Goal: Task Accomplishment & Management: Complete application form

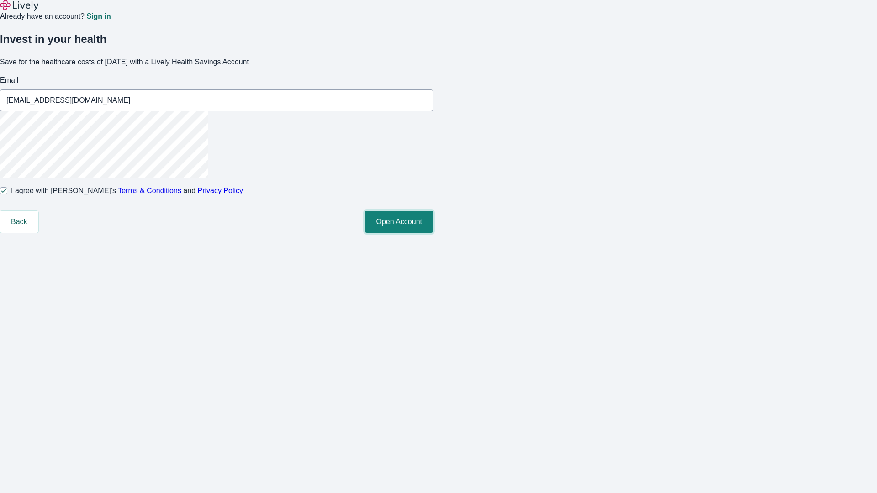
click at [433, 233] on button "Open Account" at bounding box center [399, 222] width 68 height 22
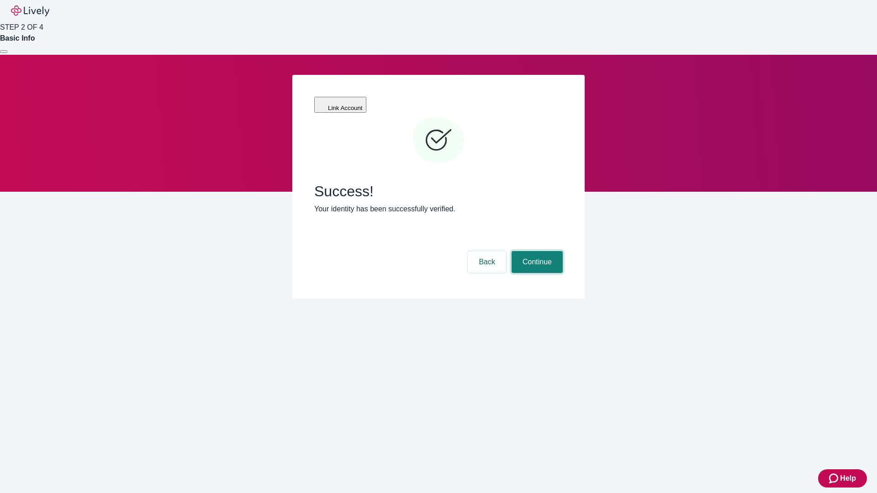
click at [536, 251] on button "Continue" at bounding box center [536, 262] width 51 height 22
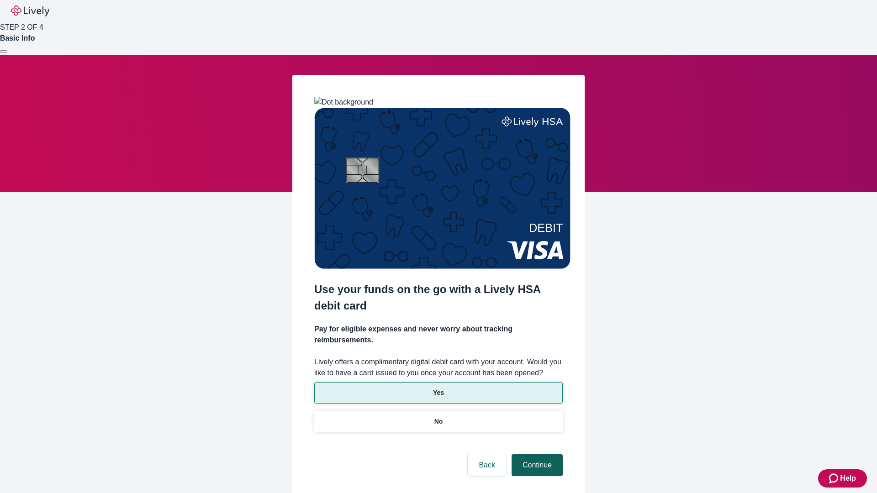
click at [438, 388] on p "Yes" at bounding box center [438, 393] width 11 height 10
click at [536, 454] on button "Continue" at bounding box center [536, 465] width 51 height 22
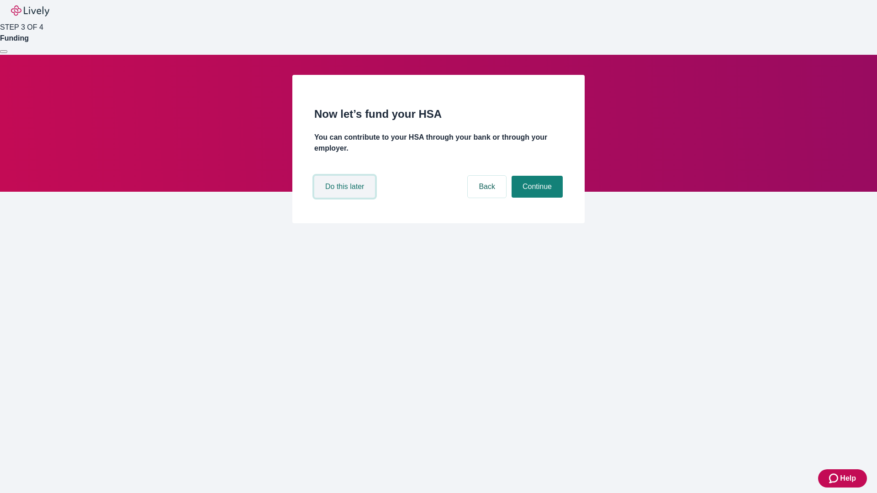
click at [346, 198] on button "Do this later" at bounding box center [344, 187] width 61 height 22
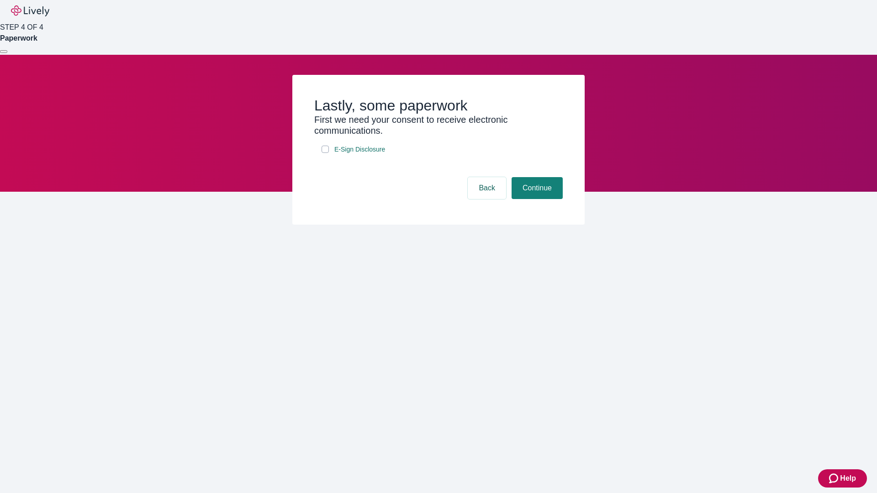
click at [325, 153] on input "E-Sign Disclosure" at bounding box center [325, 149] width 7 height 7
checkbox input "true"
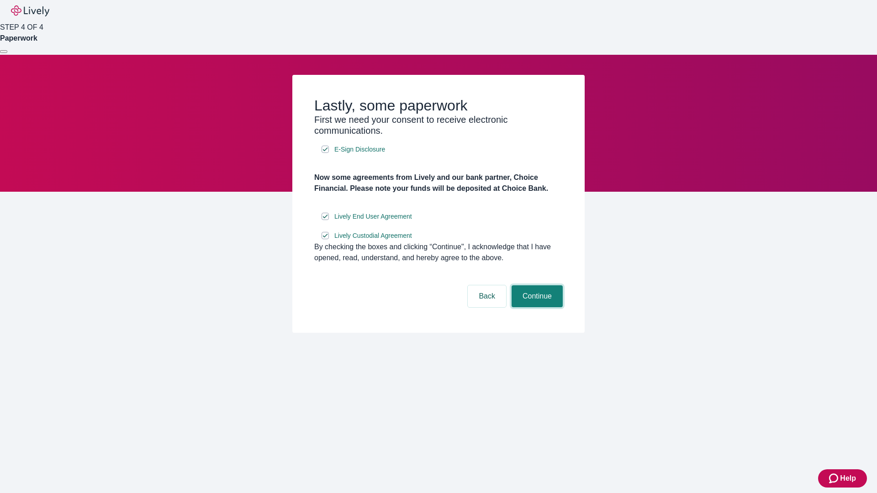
click at [536, 307] on button "Continue" at bounding box center [536, 296] width 51 height 22
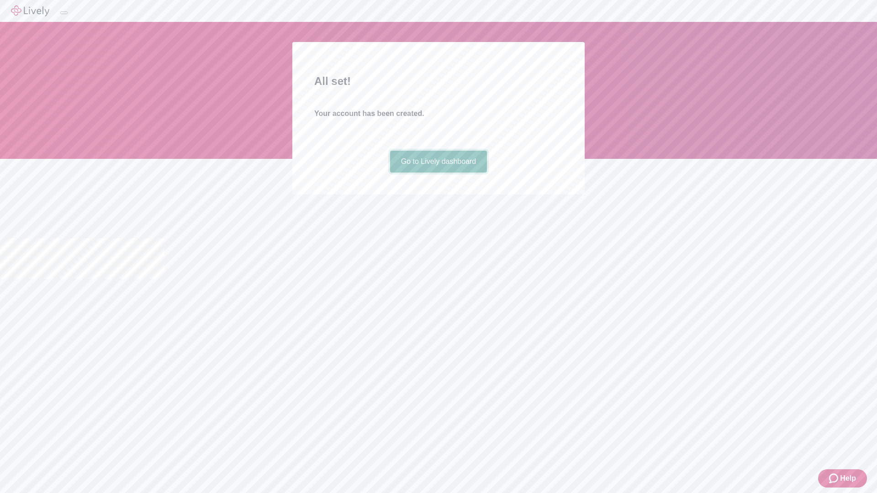
click at [438, 173] on link "Go to Lively dashboard" at bounding box center [438, 162] width 97 height 22
